Goal: Check status: Check status

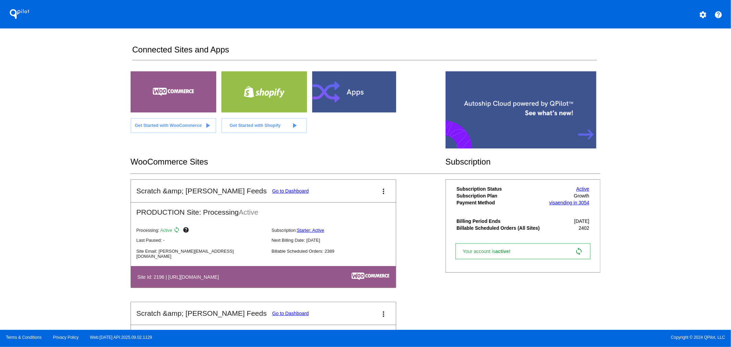
click at [272, 191] on link "Go to Dashboard" at bounding box center [290, 190] width 37 height 5
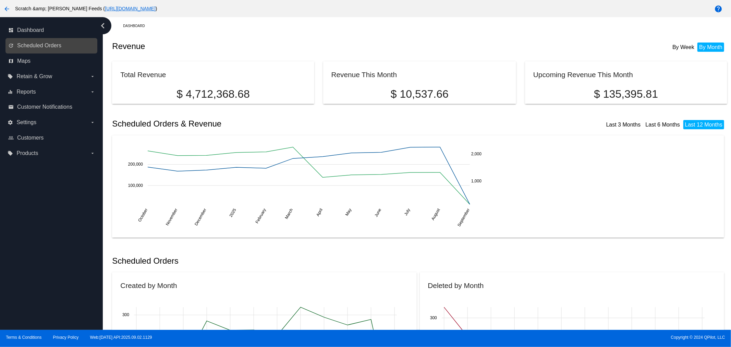
click at [21, 50] on link "update Scheduled Orders" at bounding box center [51, 45] width 87 height 11
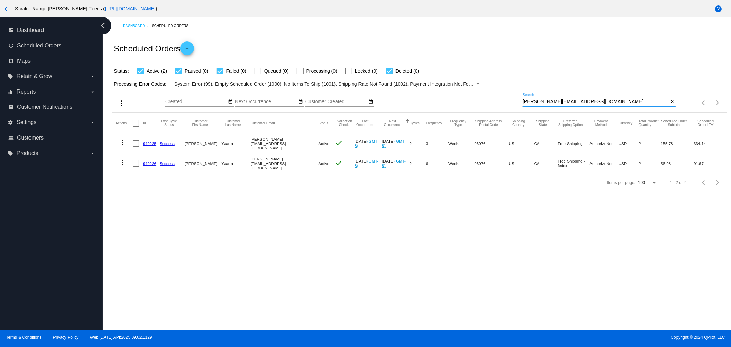
drag, startPoint x: 587, startPoint y: 101, endPoint x: 449, endPoint y: 102, distance: 138.1
click at [449, 102] on div "more_vert Sep Jan Feb Mar [DATE]" at bounding box center [419, 100] width 615 height 24
paste input "988677"
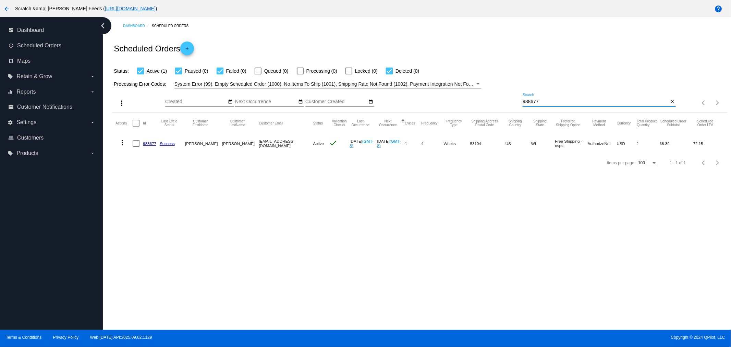
type input "988677"
